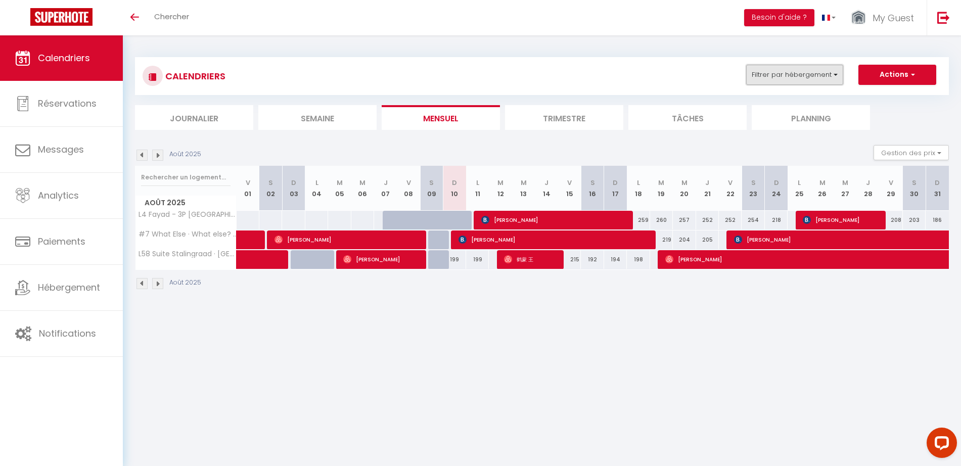
click at [791, 74] on button "Filtrer par hébergement" at bounding box center [794, 75] width 97 height 20
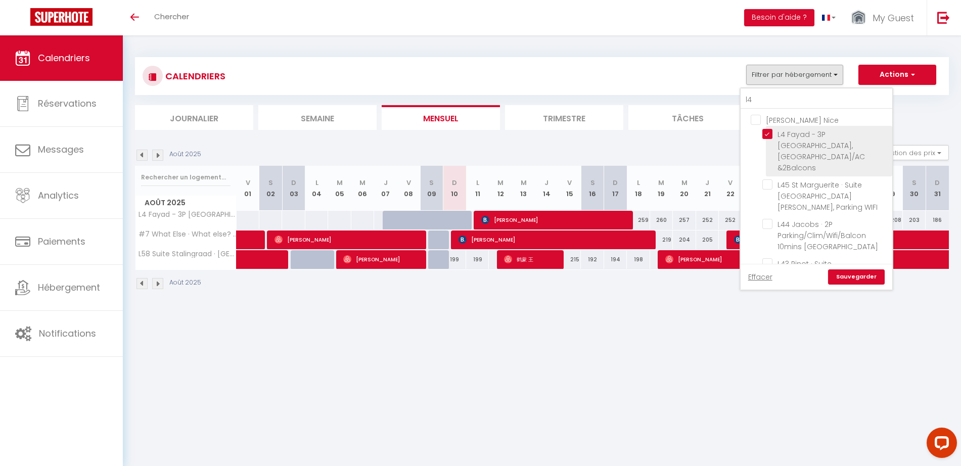
click at [767, 136] on input "L4 Fayad - 3P [GEOGRAPHIC_DATA], [GEOGRAPHIC_DATA]/AC &2Balcons" at bounding box center [825, 134] width 126 height 10
click at [768, 129] on input "L4 Fayad - 3P [GEOGRAPHIC_DATA], [GEOGRAPHIC_DATA]/AC &2Balcons" at bounding box center [825, 134] width 126 height 10
checkbox input "true"
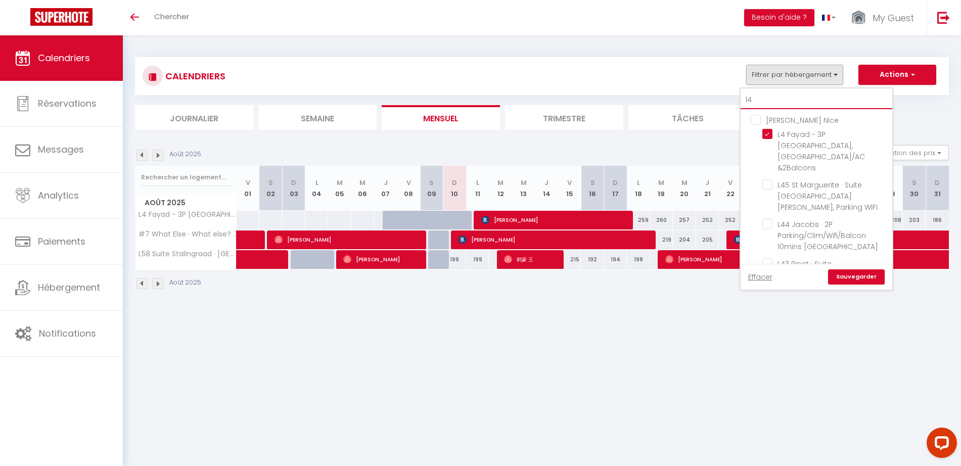
click at [771, 95] on input "l4" at bounding box center [817, 100] width 152 height 18
type input "l"
checkbox input "false"
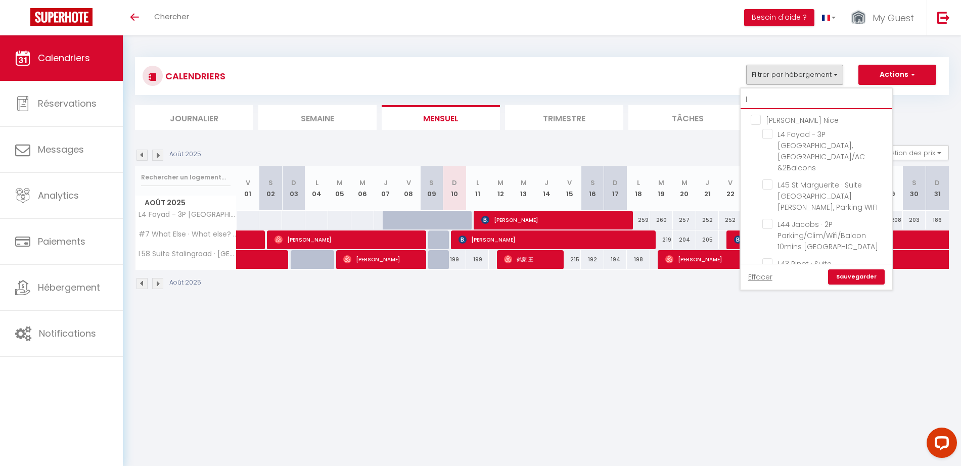
checkbox input "false"
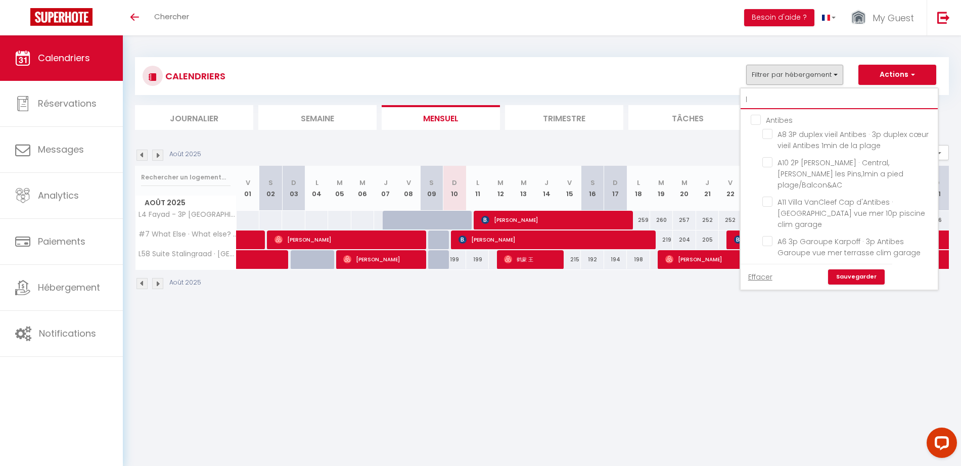
type input "l5"
checkbox input "true"
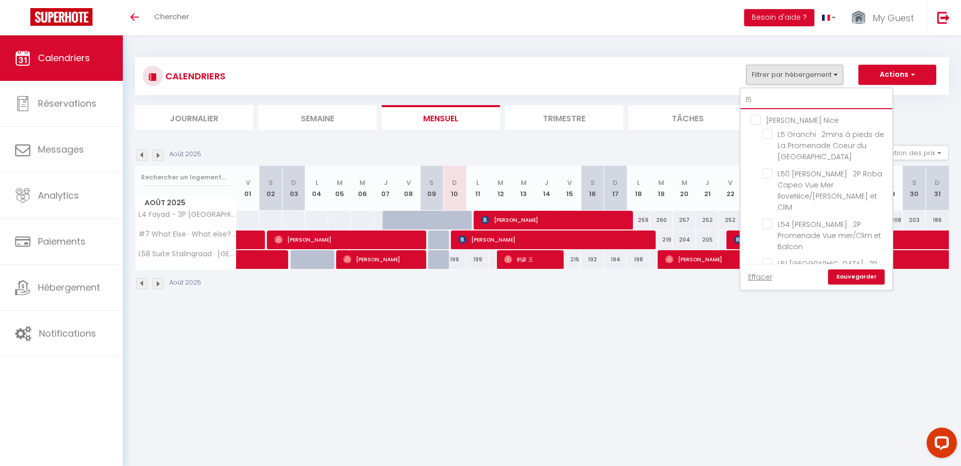
type input "l58"
checkbox input "true"
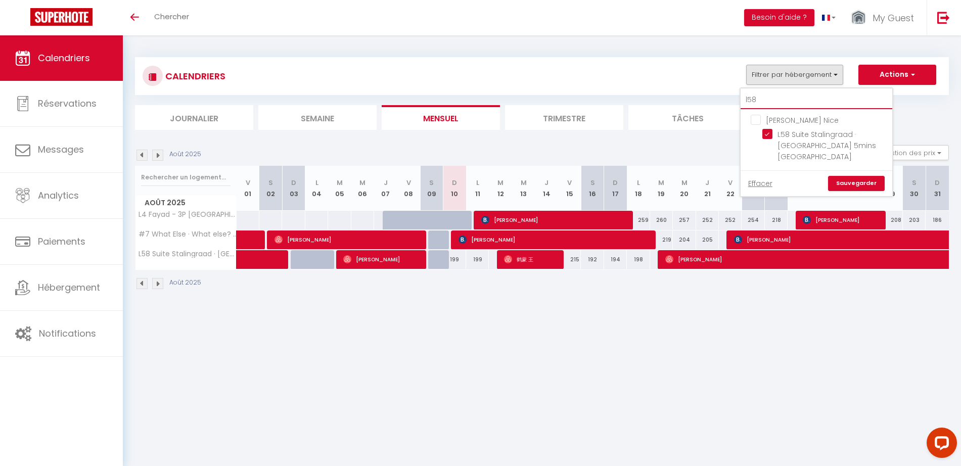
type input "l58"
click at [845, 181] on link "Sauvegarder" at bounding box center [856, 183] width 57 height 15
